Goal: Find specific page/section: Find specific page/section

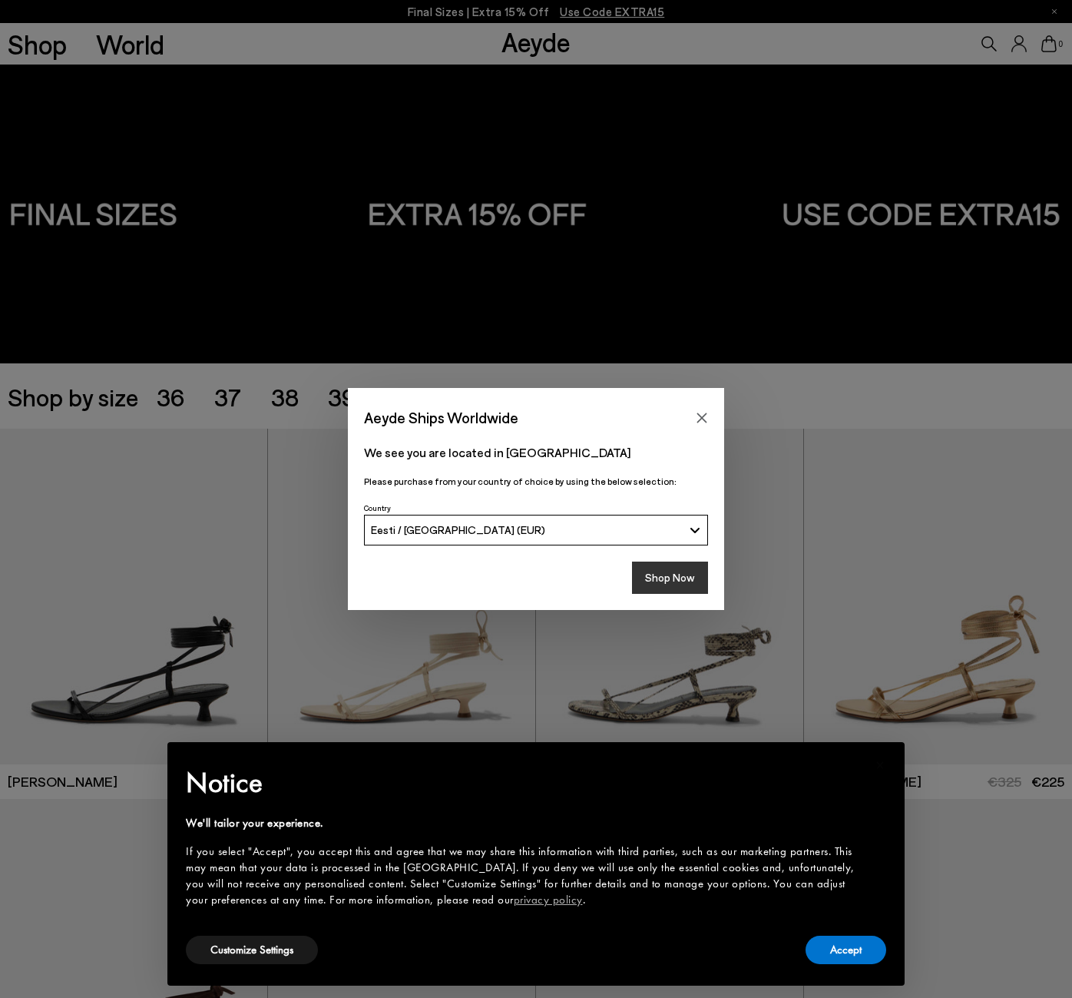
click at [671, 569] on button "Shop Now" at bounding box center [670, 578] width 76 height 32
click at [839, 951] on button "Accept" at bounding box center [846, 950] width 81 height 28
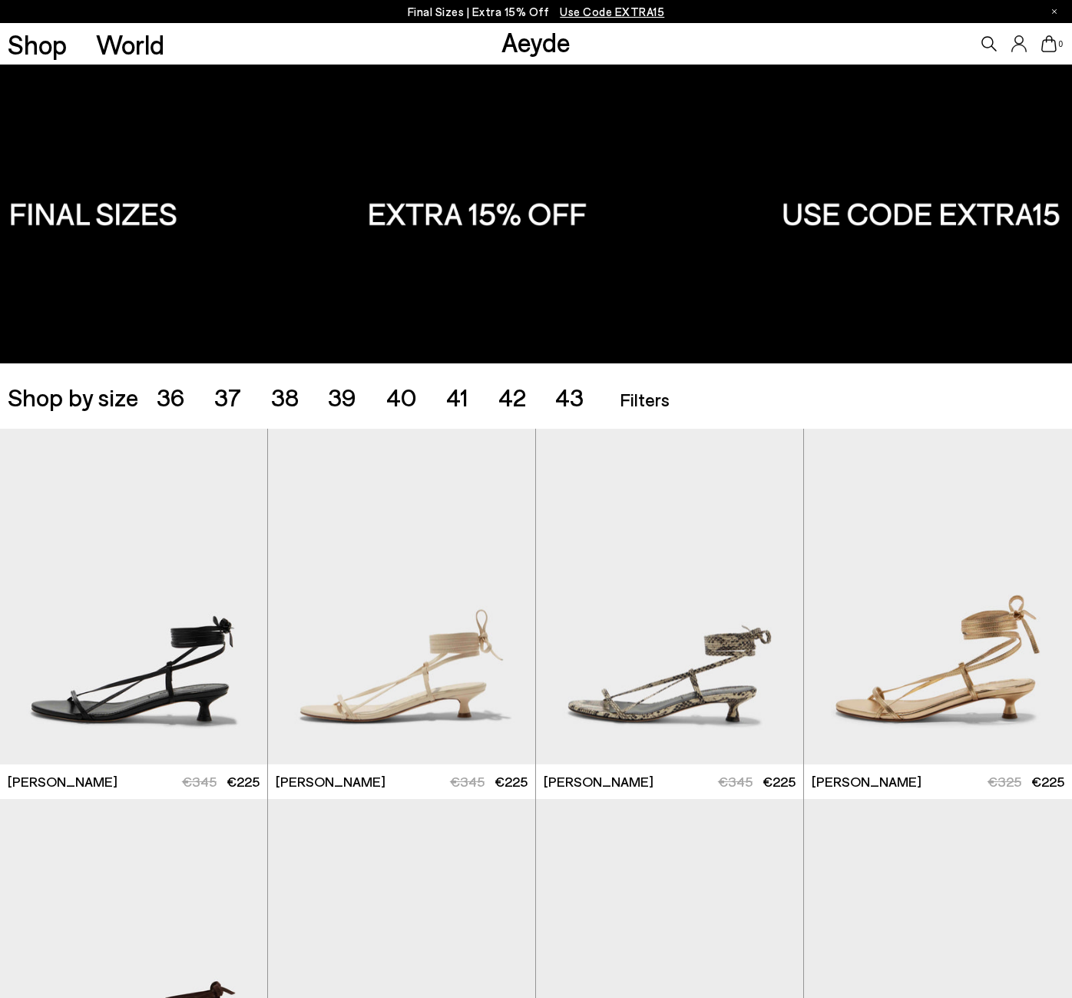
click at [506, 400] on span "42" at bounding box center [513, 396] width 28 height 29
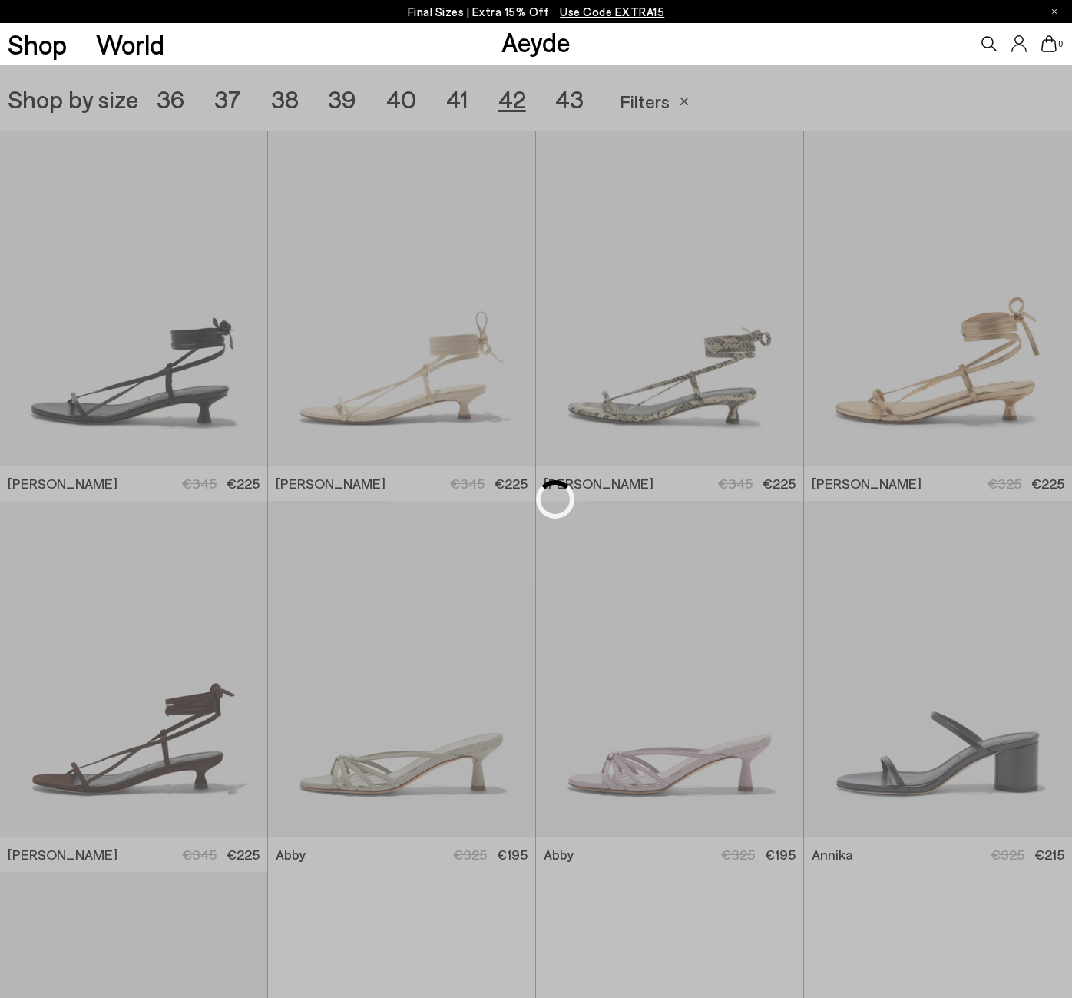
scroll to position [299, 0]
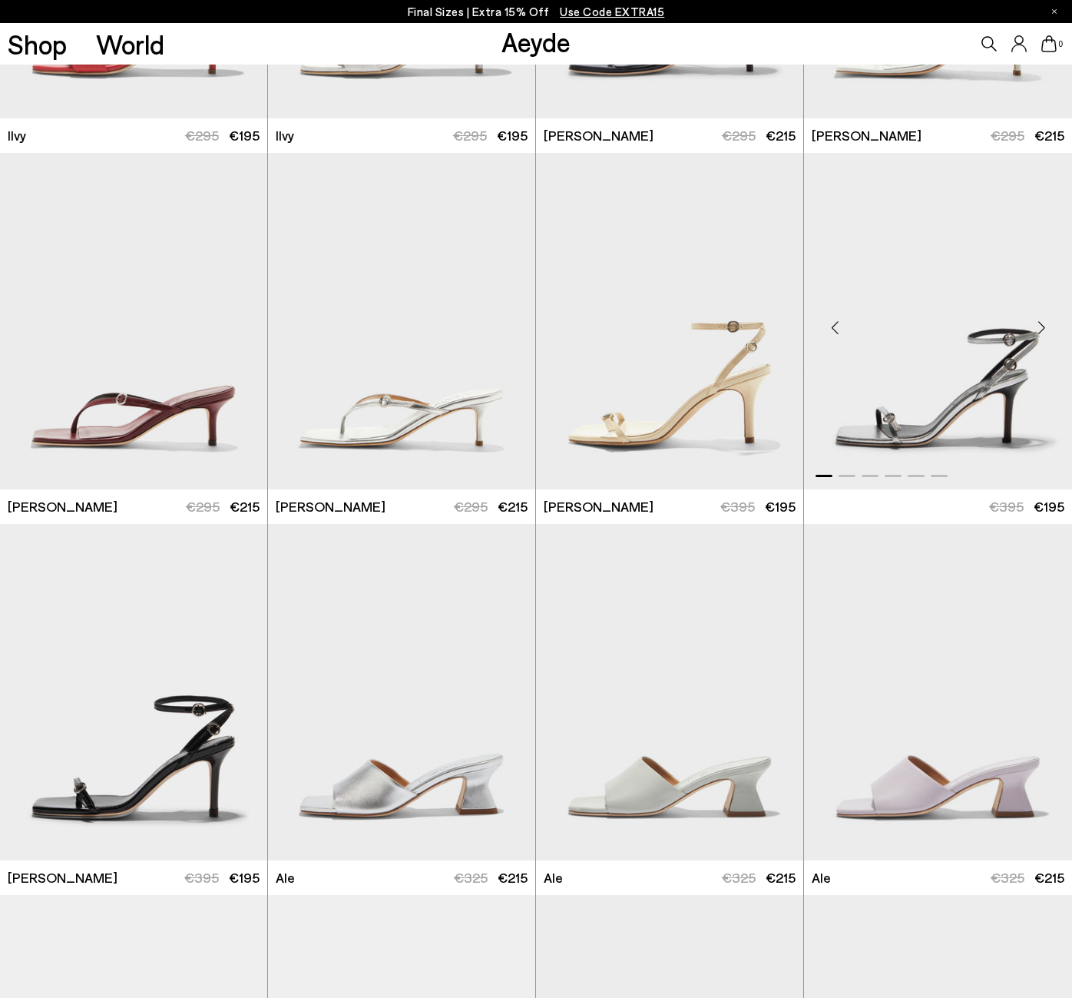
scroll to position [2296, 0]
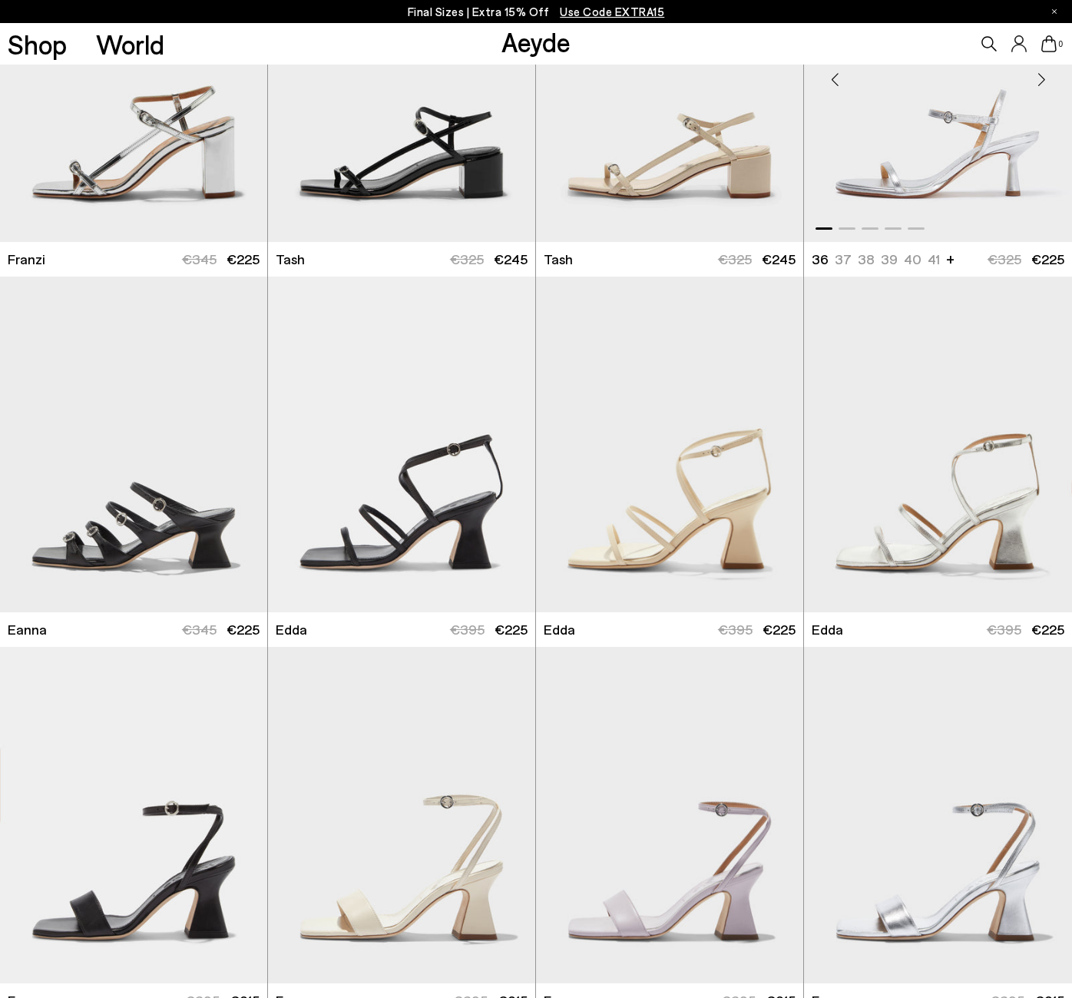
scroll to position [2988, 0]
